Goal: Task Accomplishment & Management: Use online tool/utility

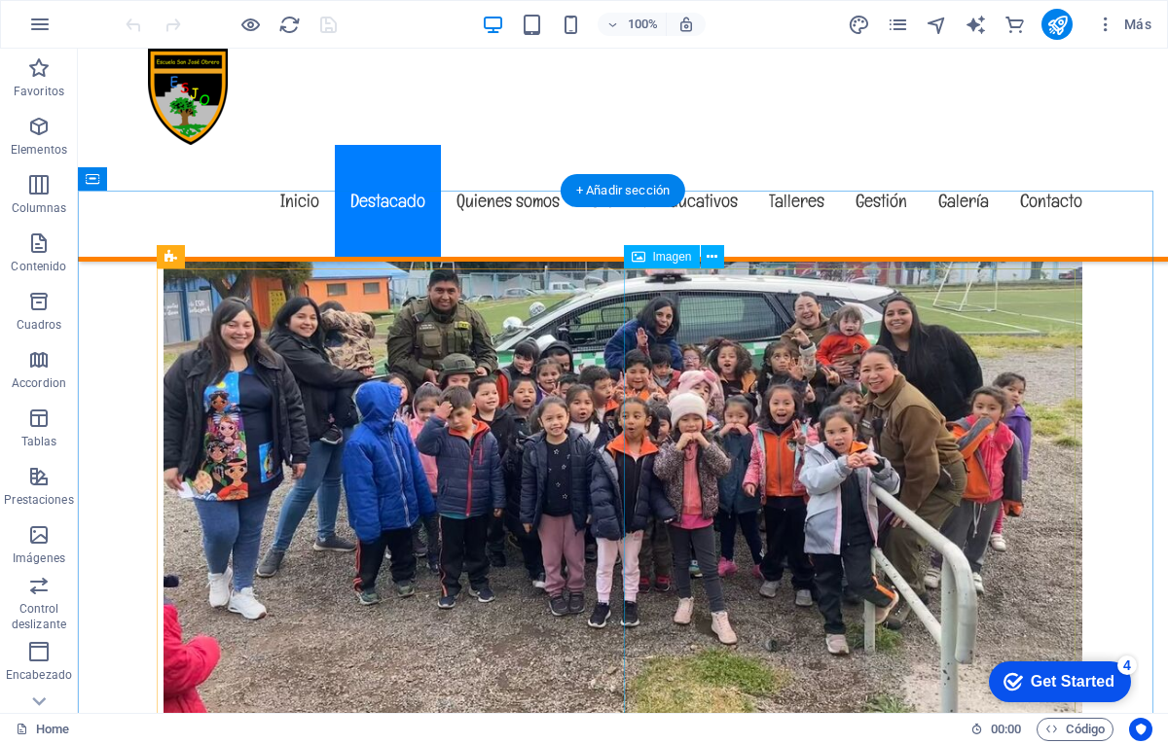
scroll to position [979, 0]
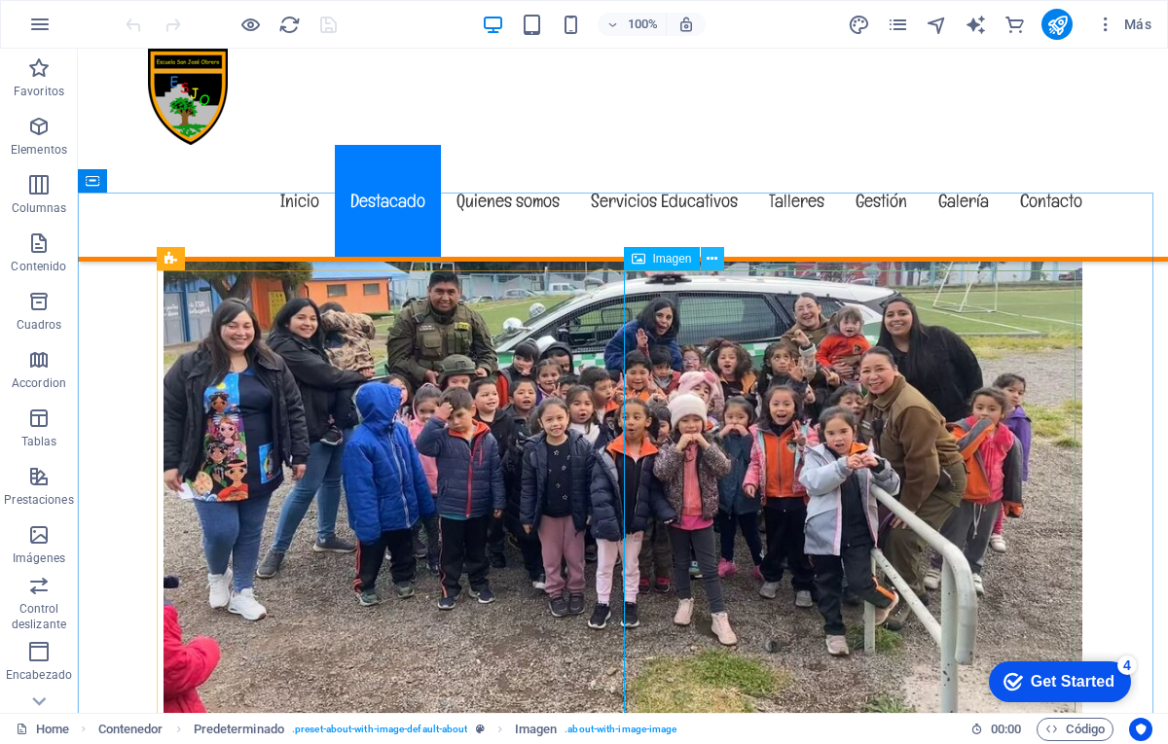
click at [709, 257] on icon at bounding box center [711, 259] width 11 height 20
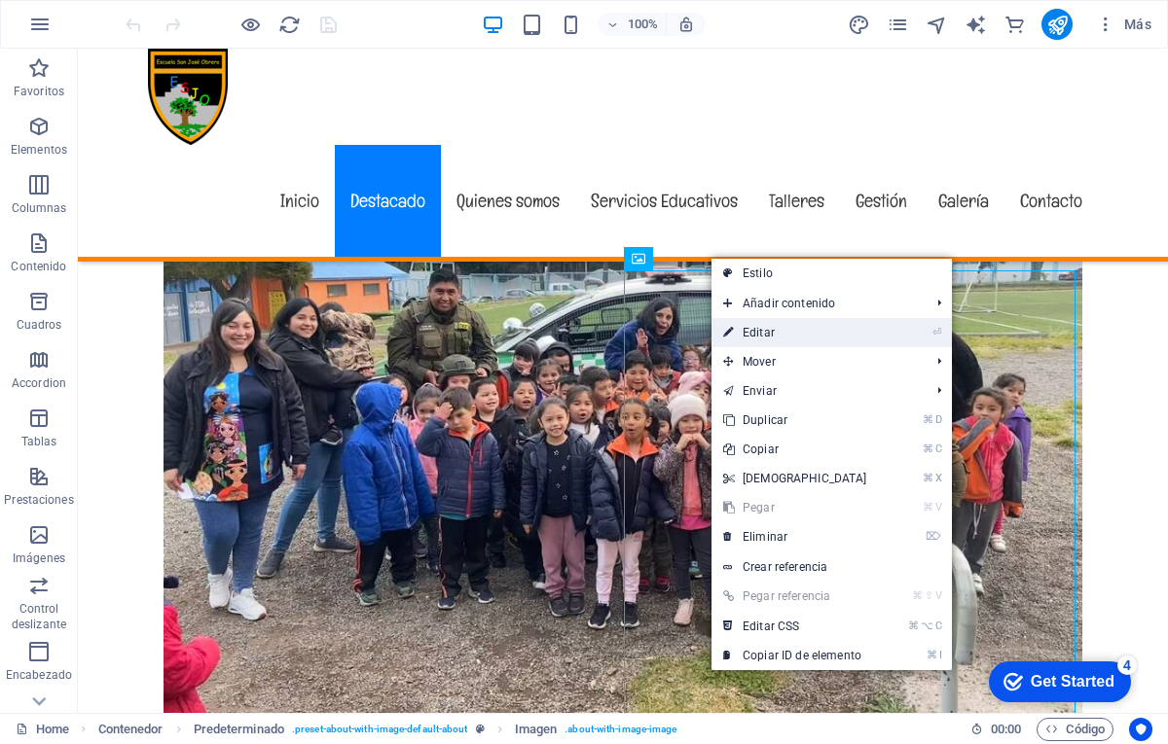
click at [756, 334] on link "⏎ Editar" at bounding box center [794, 332] width 167 height 29
select select "%"
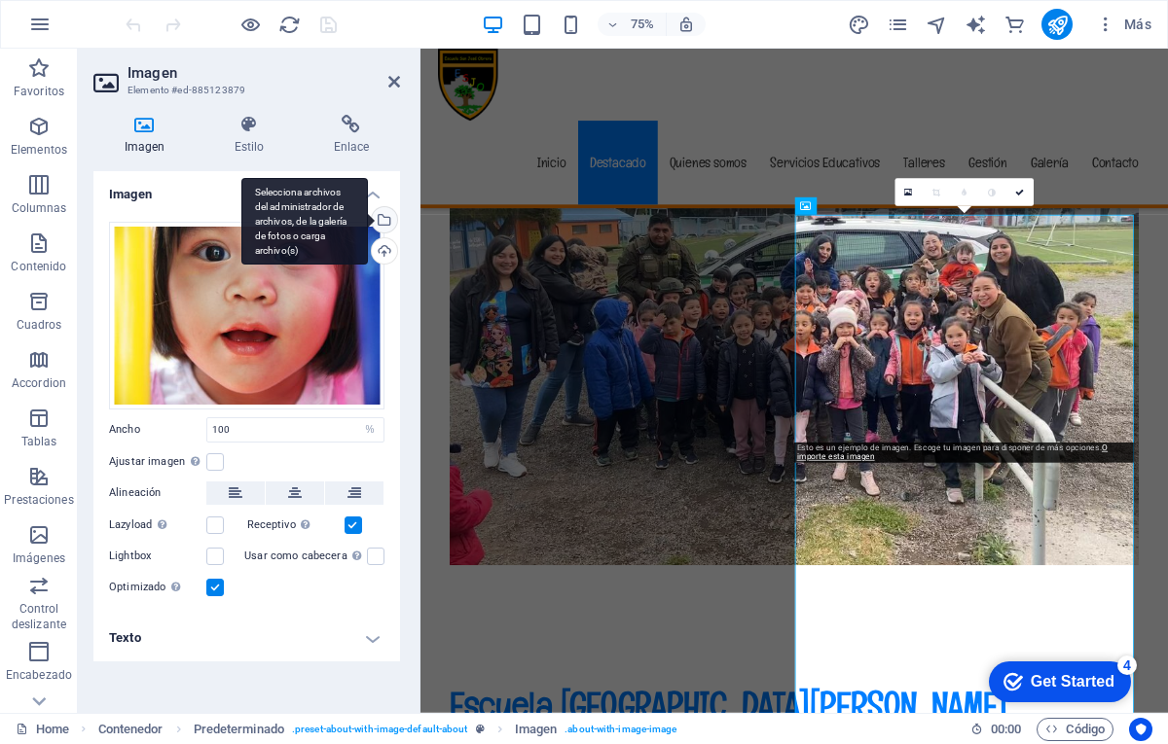
click at [382, 219] on div "Selecciona archivos del administrador de archivos, de la galería de fotos o car…" at bounding box center [382, 221] width 29 height 29
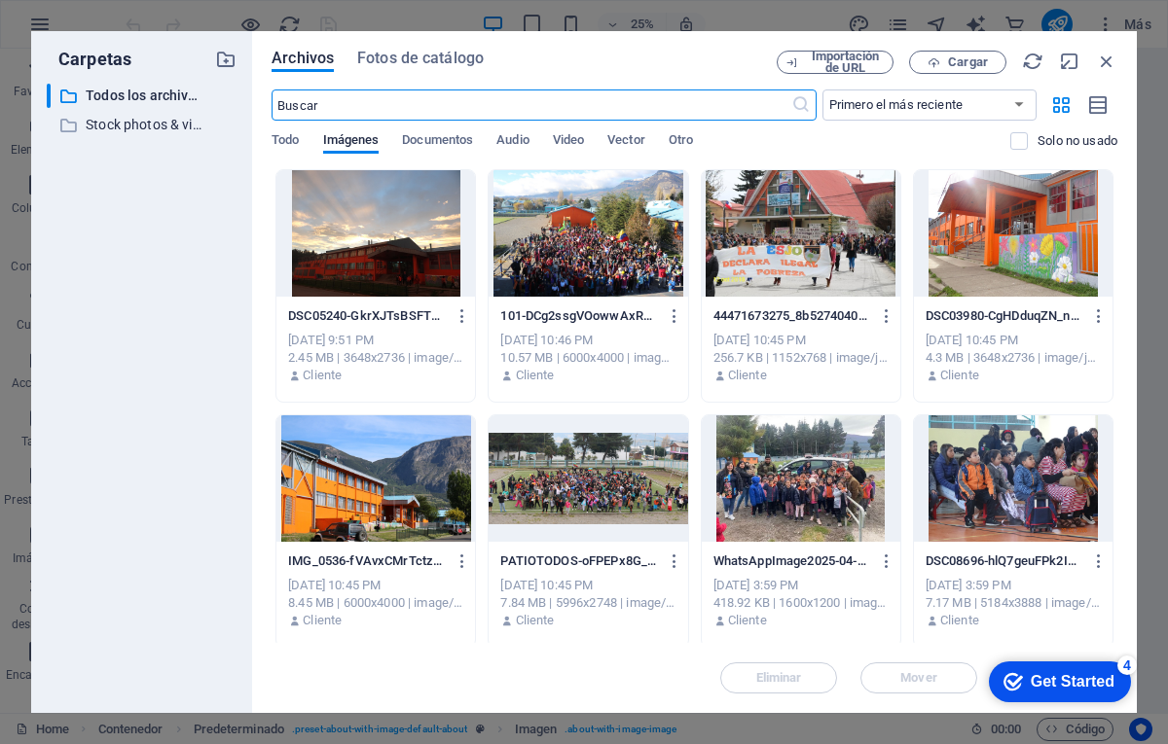
scroll to position [1990, 0]
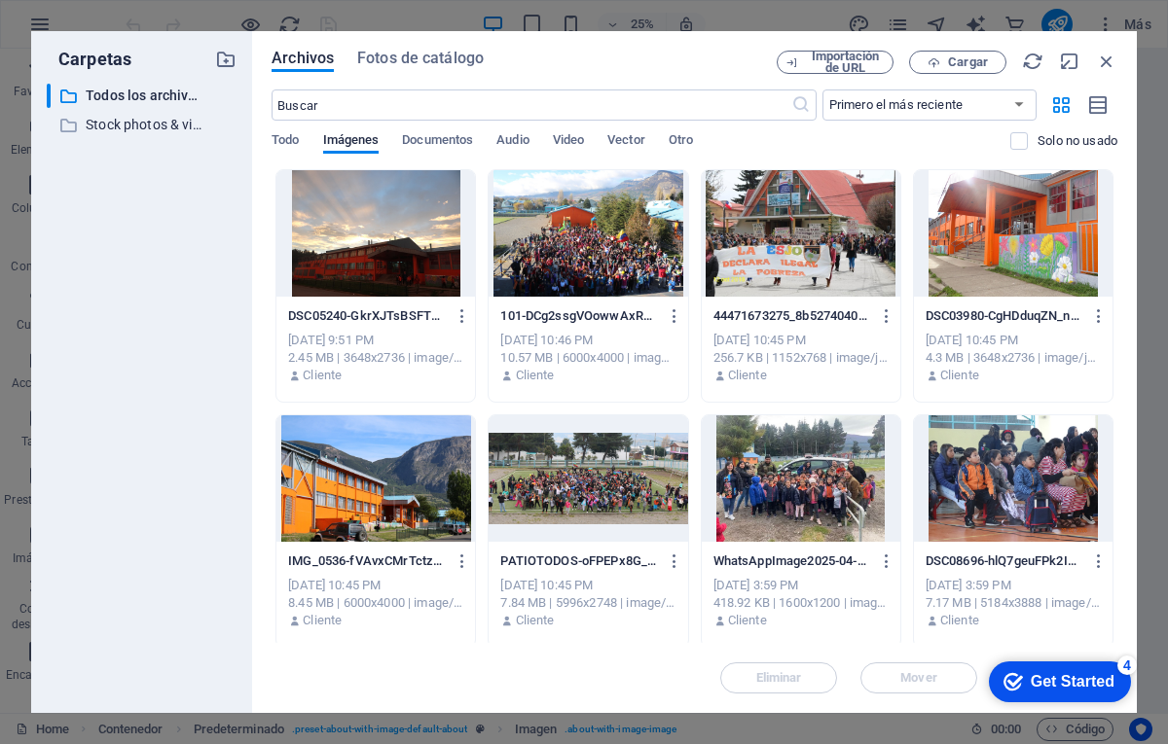
click at [395, 241] on div at bounding box center [375, 233] width 199 height 127
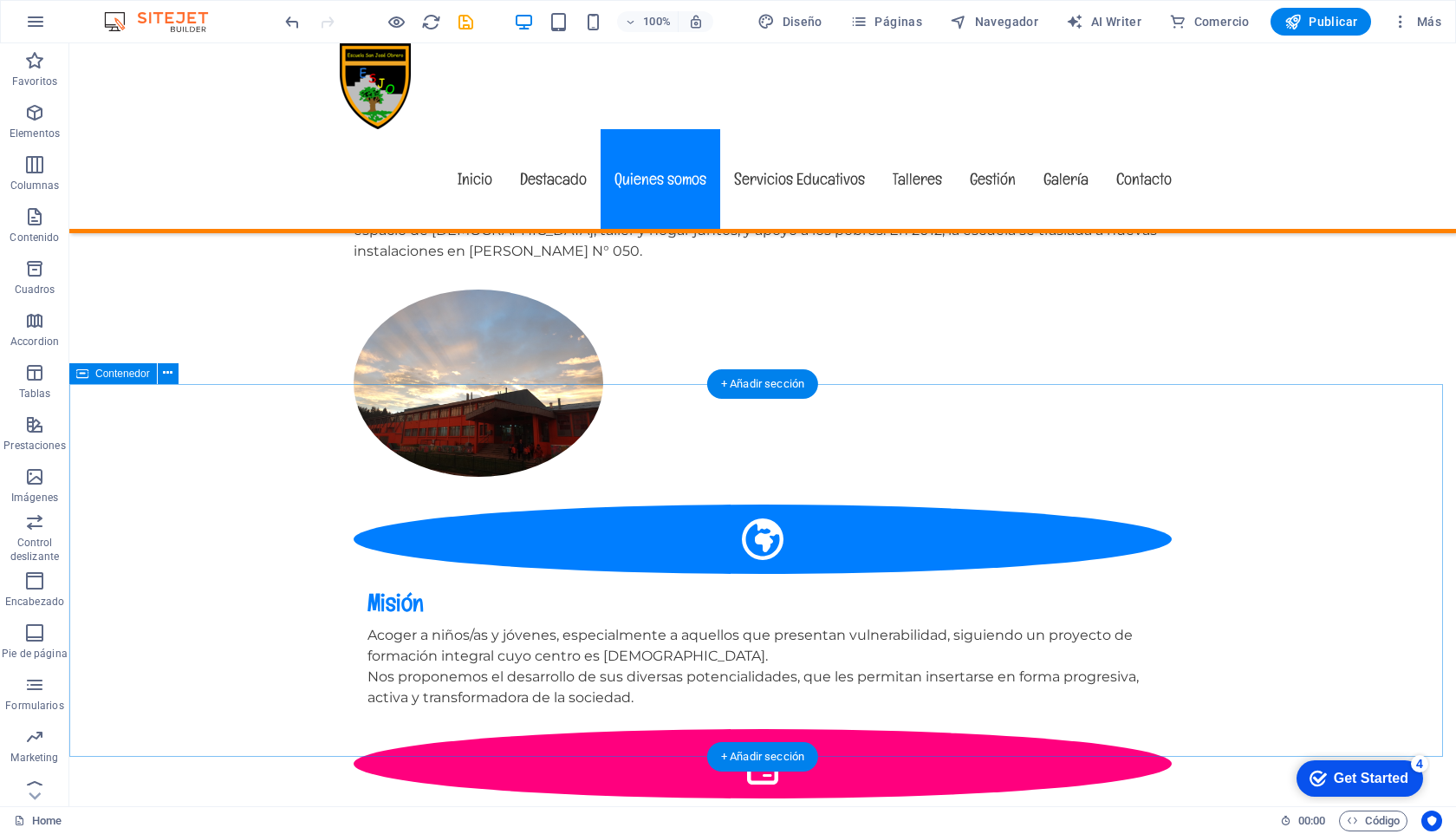
scroll to position [1789, 0]
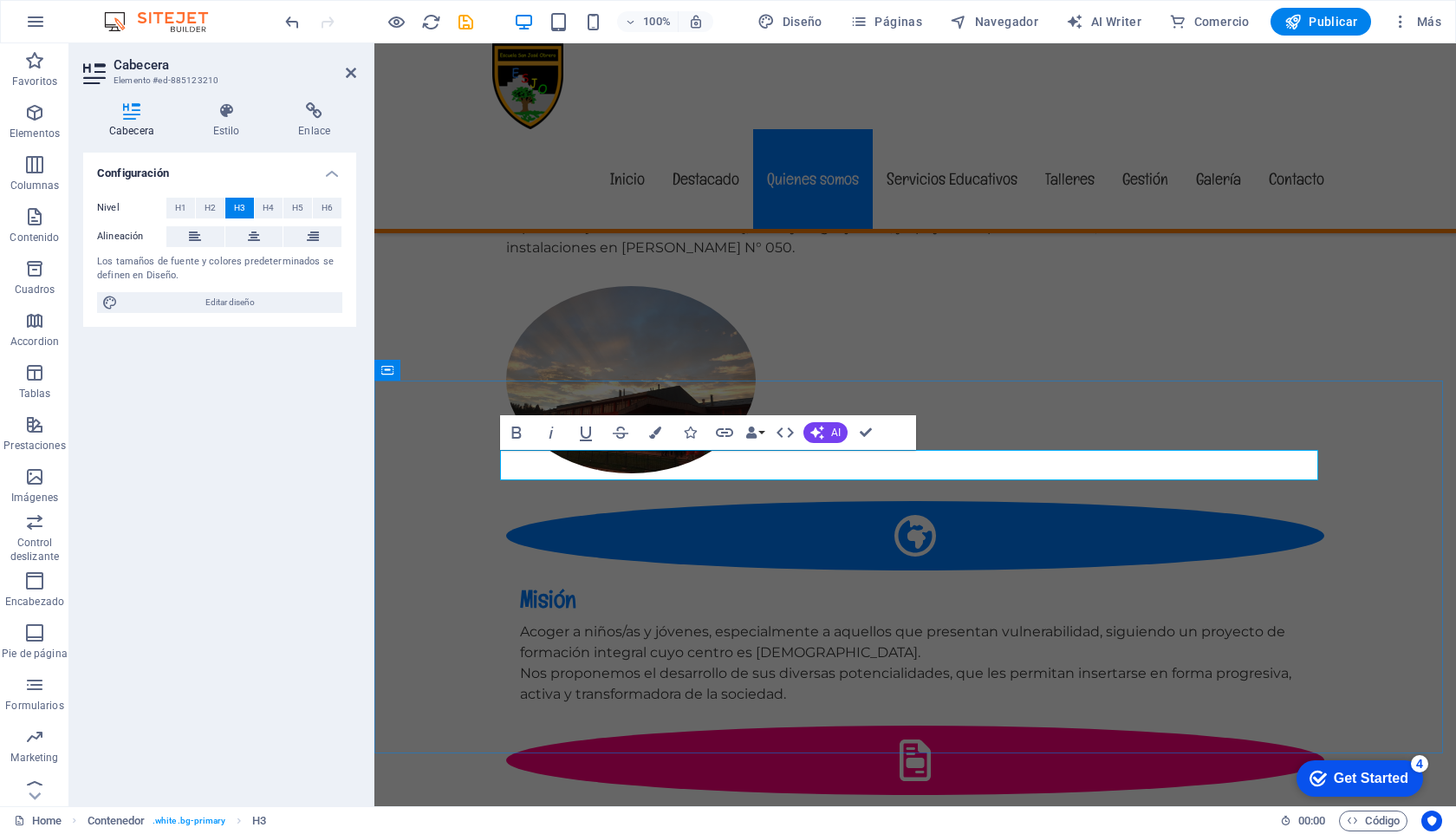
click at [1039, 319] on div "Escuela San [PERSON_NAME] - Coyhaique En 1956, se funda la "ESCULA [PERSON_NAME…" at bounding box center [915, 446] width 1081 height 1271
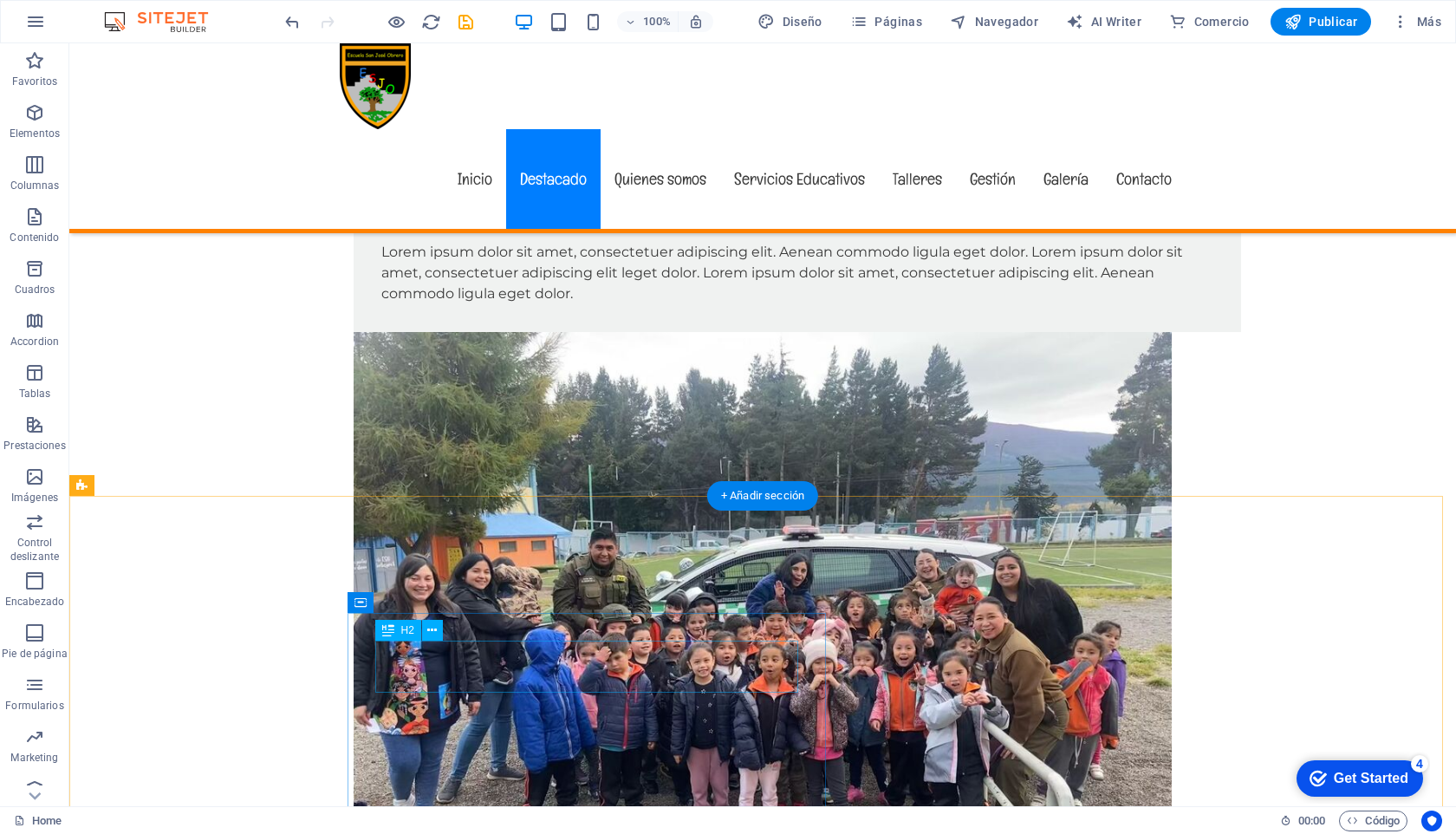
scroll to position [0, 0]
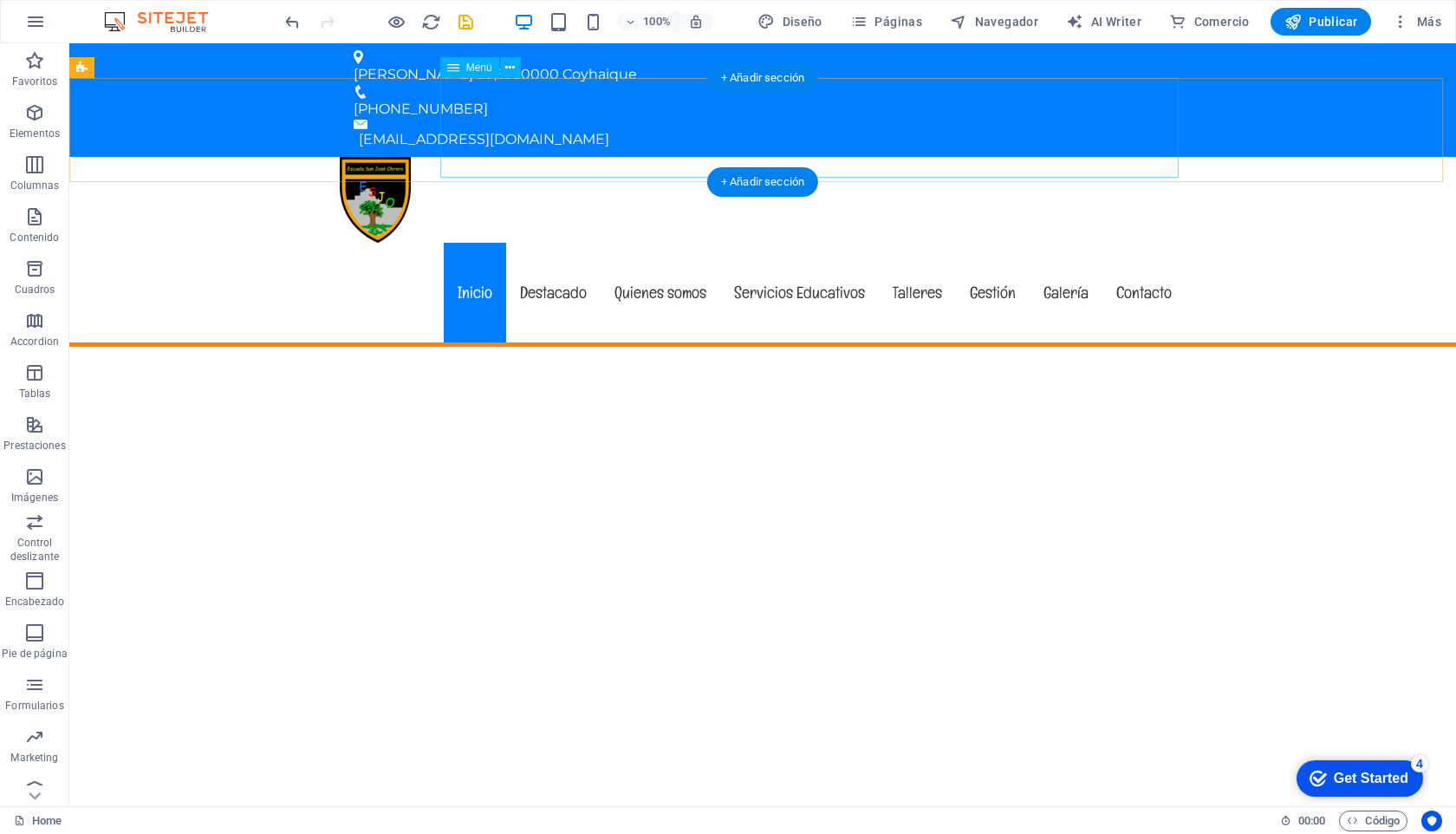
click at [766, 242] on nav "Inicio Destacado Quienes somos Servicios Educativos Talleres Gestión Galería Co…" at bounding box center [762, 292] width 846 height 100
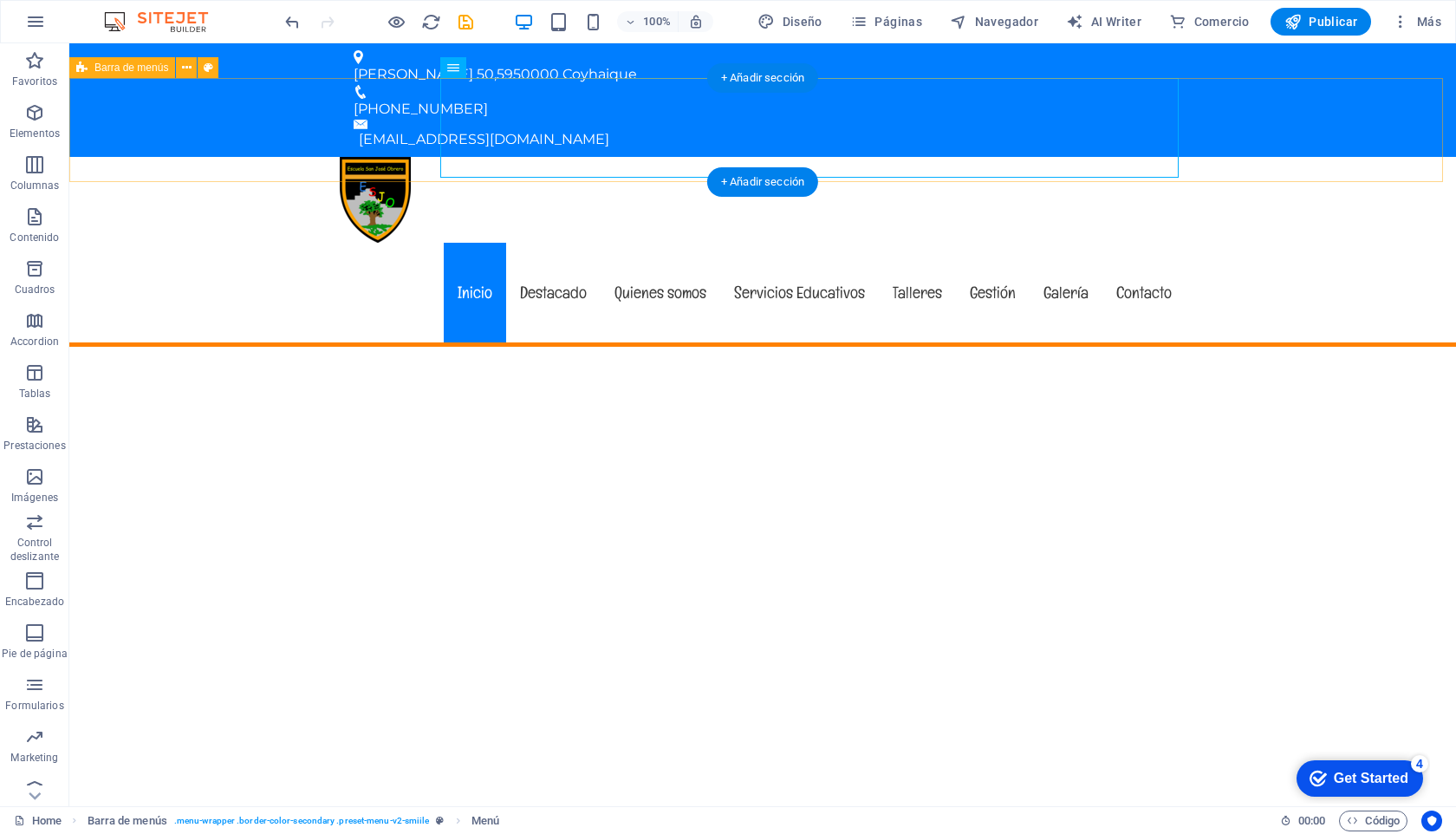
click at [1039, 157] on div "Menu Inicio Destacado Quienes somos Servicios Educativos Talleres Gestión Galer…" at bounding box center [762, 251] width 1387 height 190
click at [811, 242] on nav "Inicio Destacado Quienes somos Servicios Educativos Talleres Gestión Galería Co…" at bounding box center [762, 292] width 846 height 100
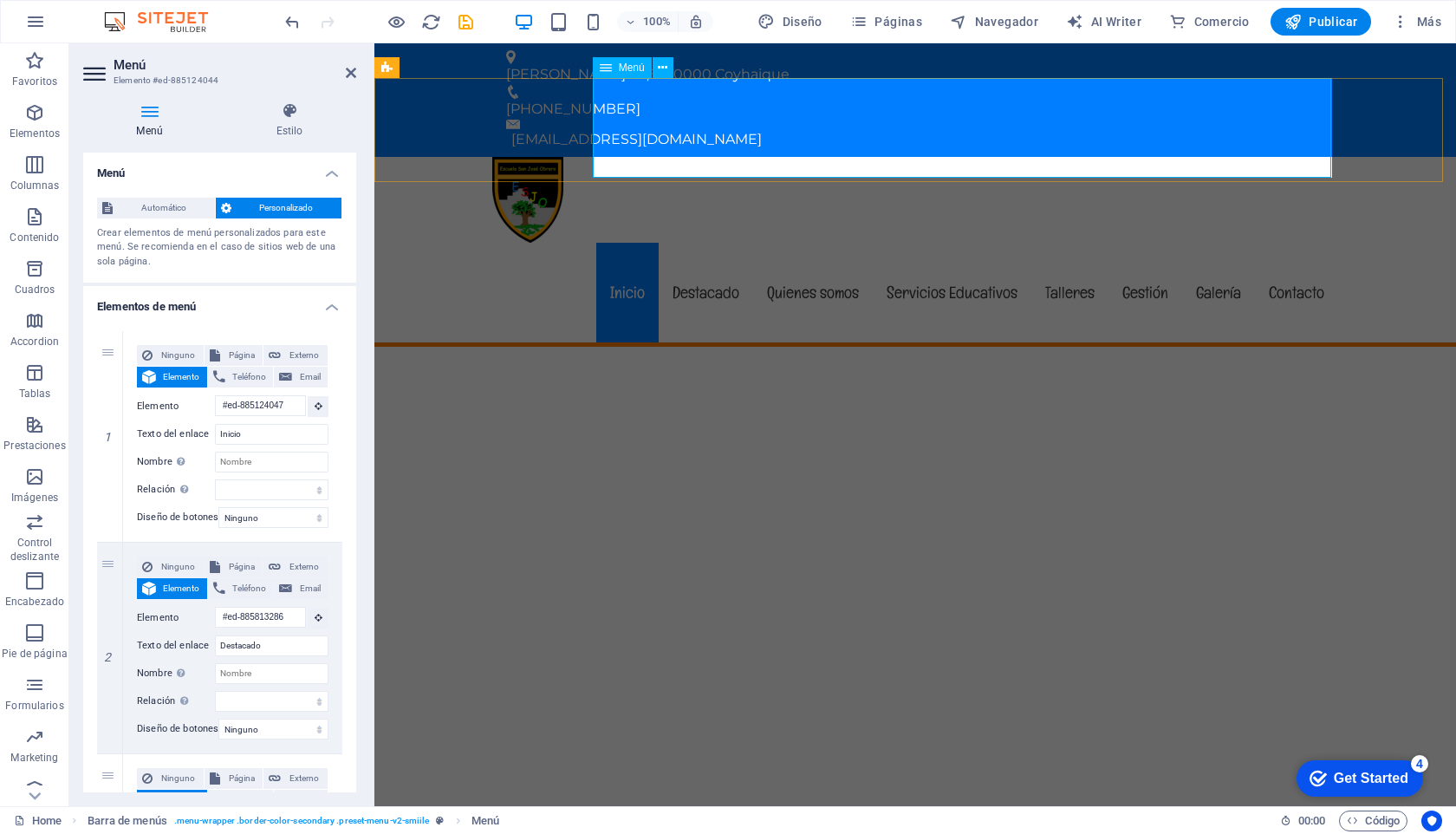
click at [940, 242] on nav "Inicio Destacado Quienes somos Servicios Educativos Talleres Gestión Galería Co…" at bounding box center [915, 292] width 846 height 100
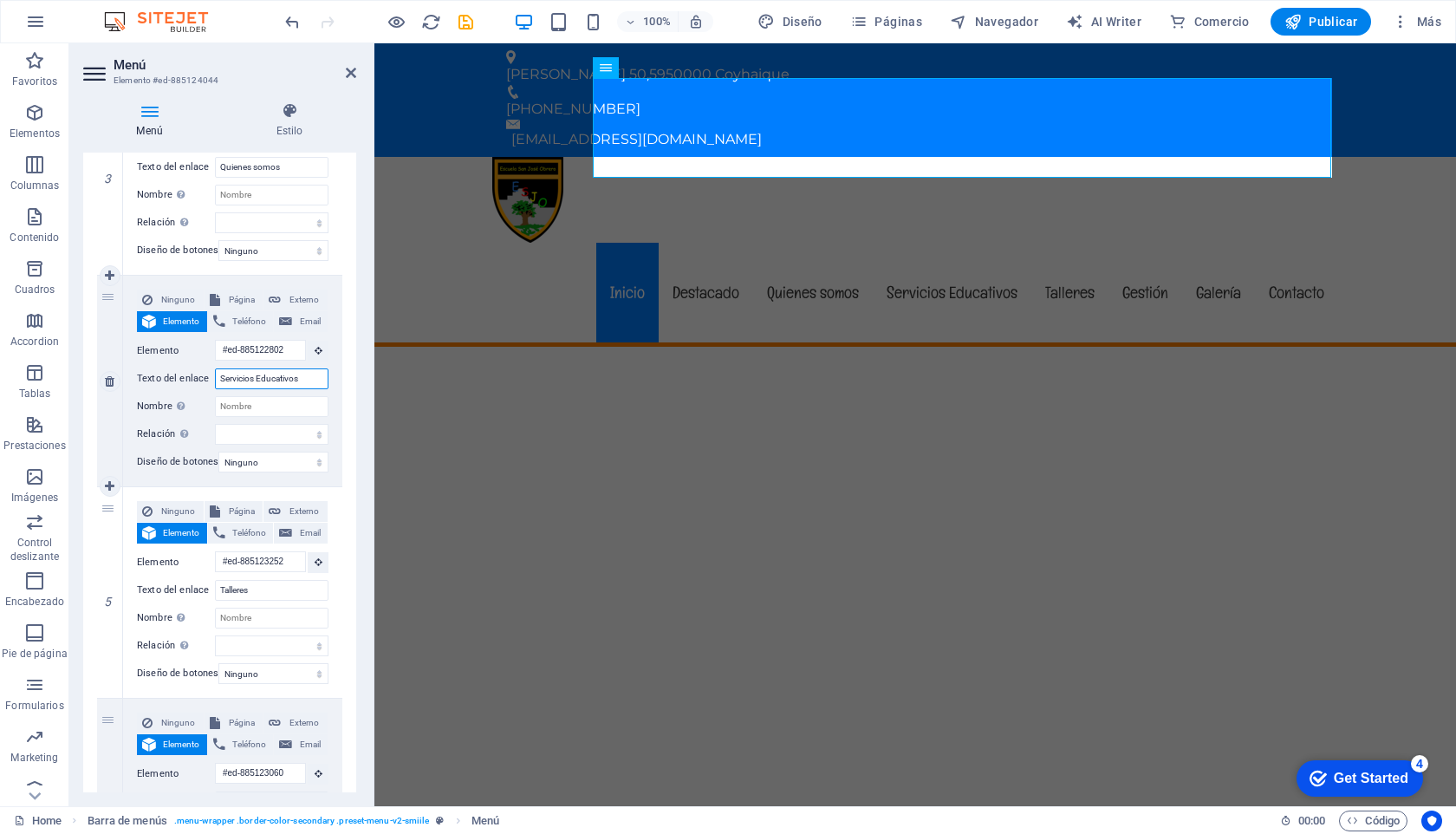
click at [257, 379] on input "Servicios Educativos" at bounding box center [271, 379] width 113 height 20
click at [254, 378] on input "Servicios Educativos" at bounding box center [271, 379] width 113 height 20
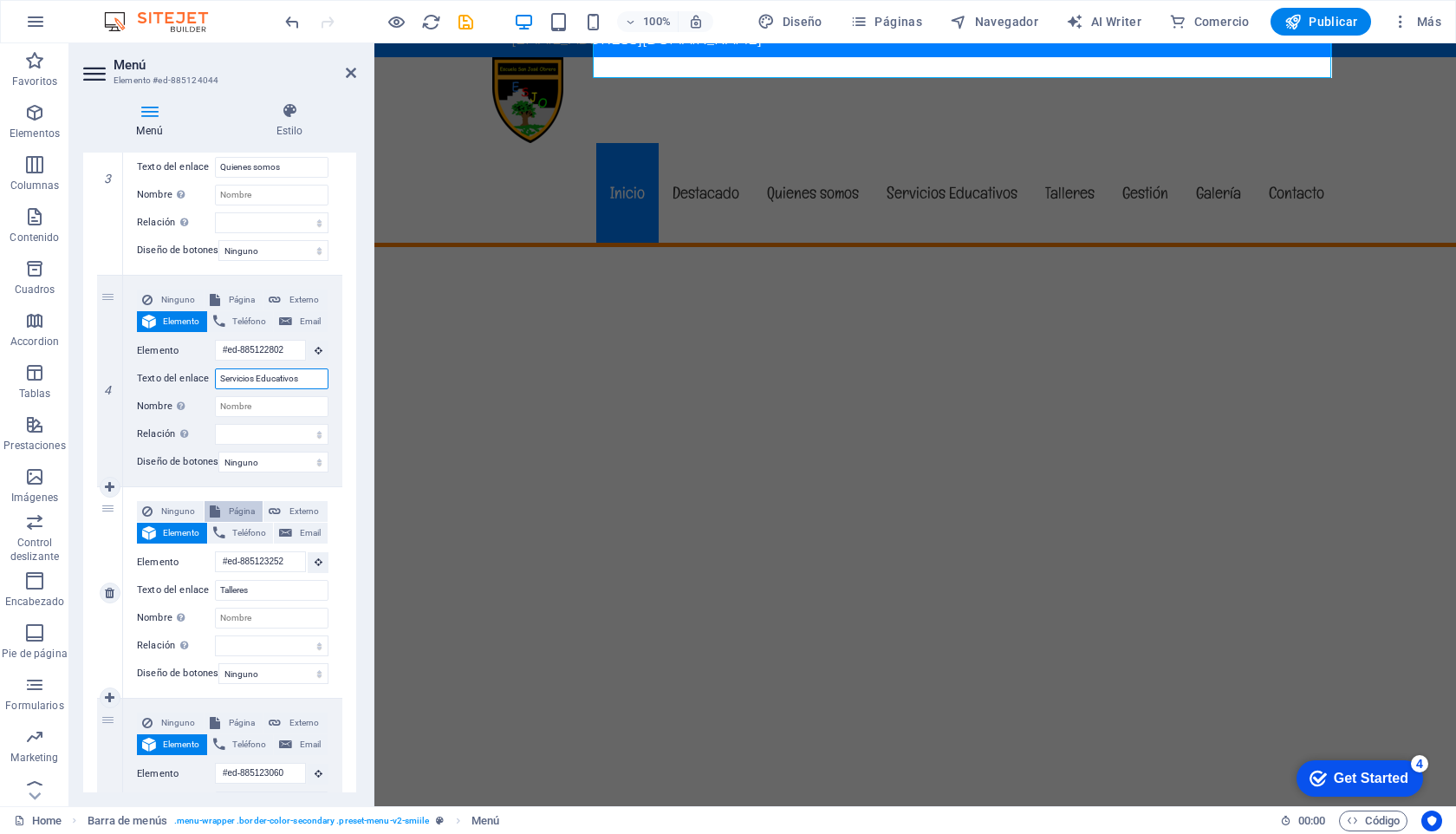
scroll to position [100, 0]
type input "Educativos"
select select
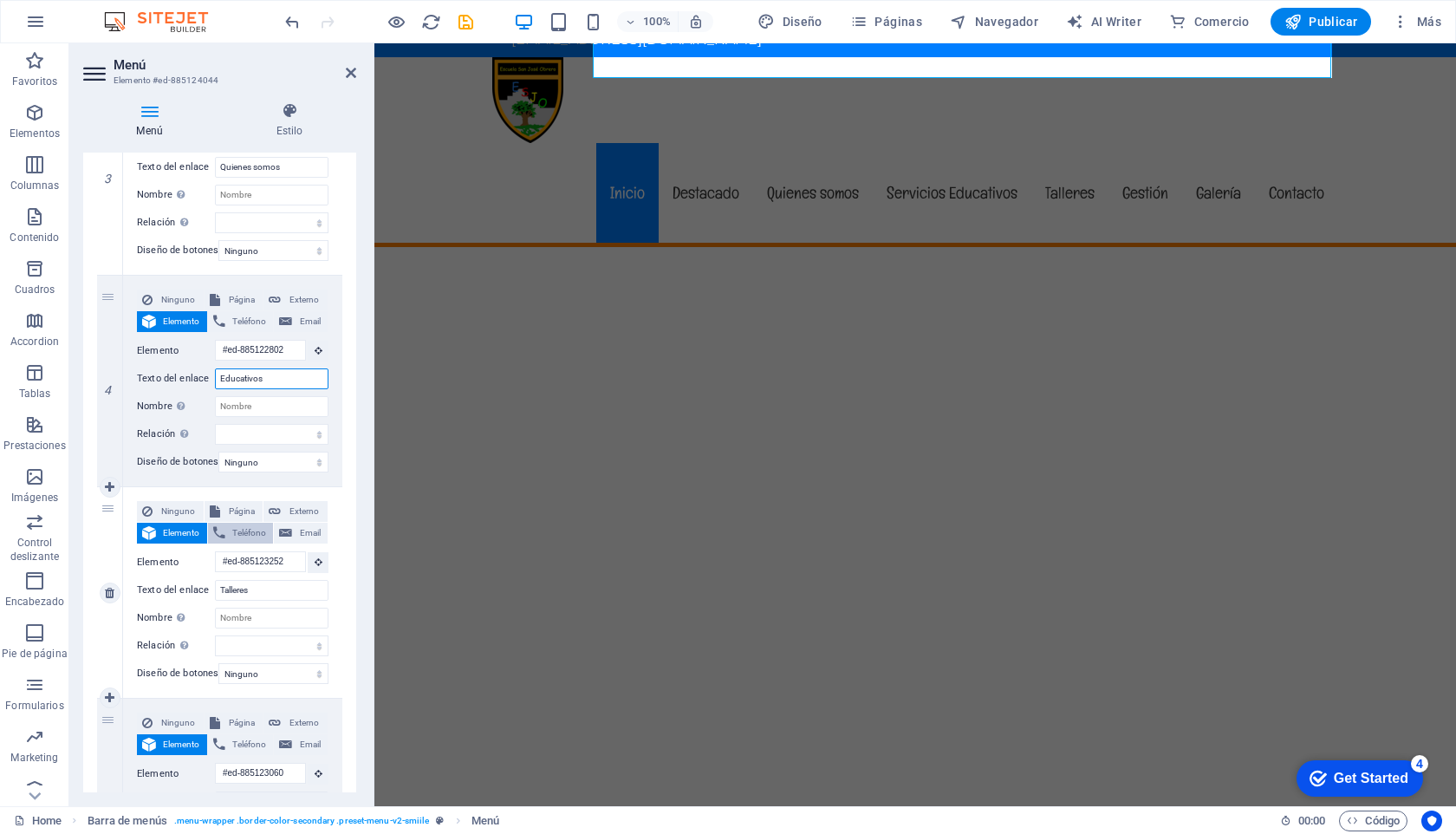
select select
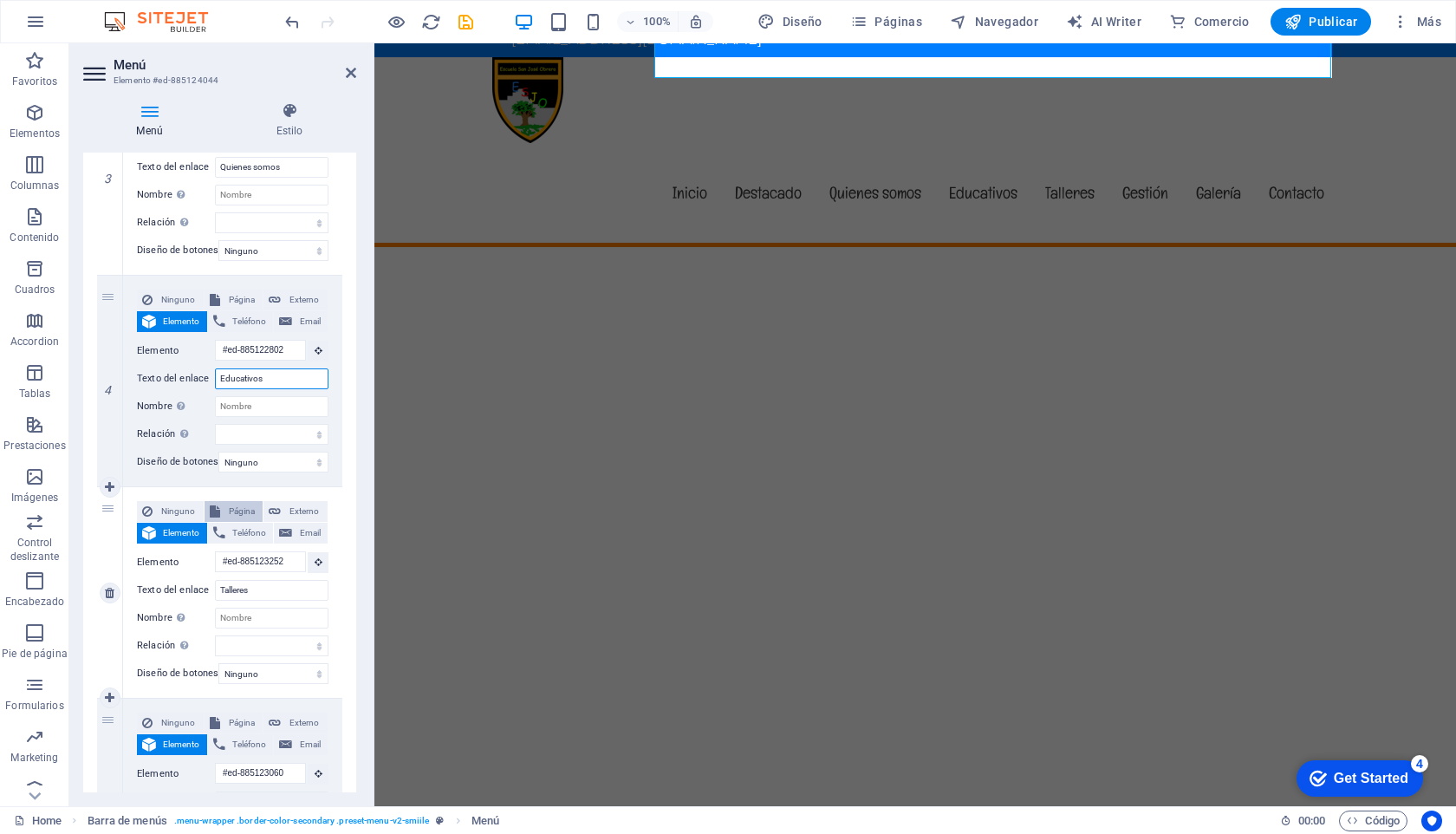
type input "Educativos"
